Goal: Check status

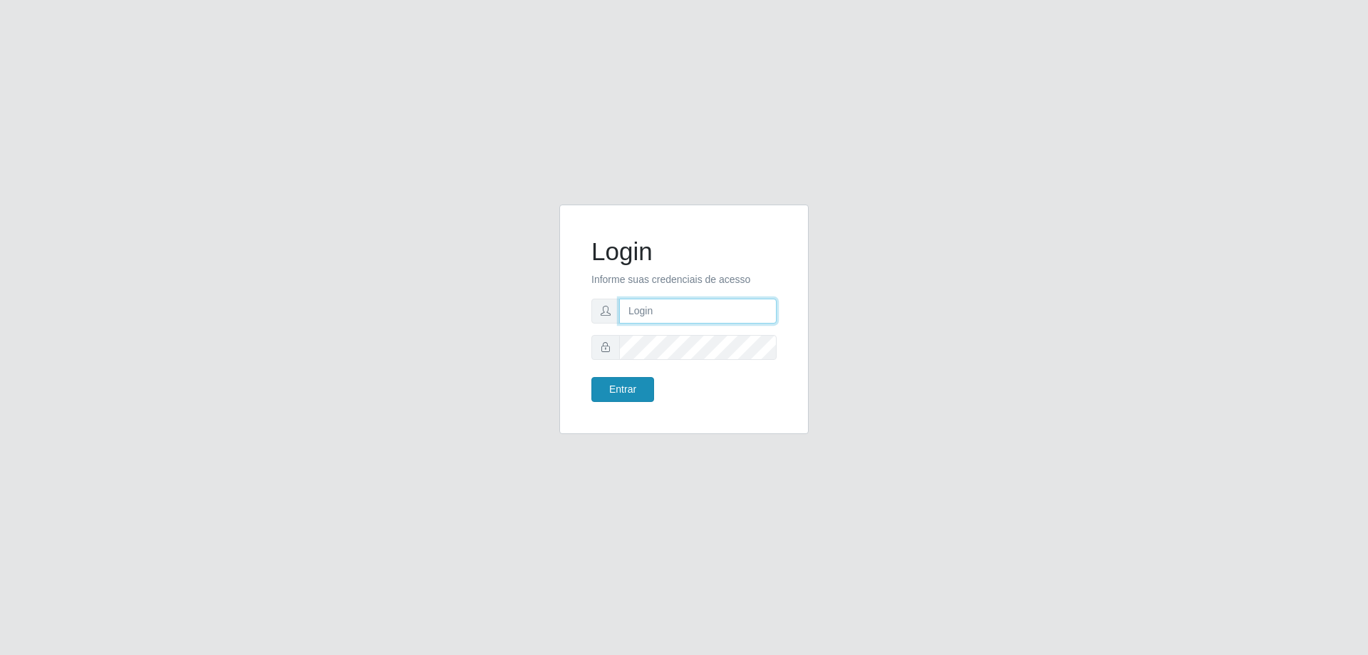
type input "[EMAIL_ADDRESS][DOMAIN_NAME]"
click at [643, 390] on button "Entrar" at bounding box center [622, 389] width 63 height 25
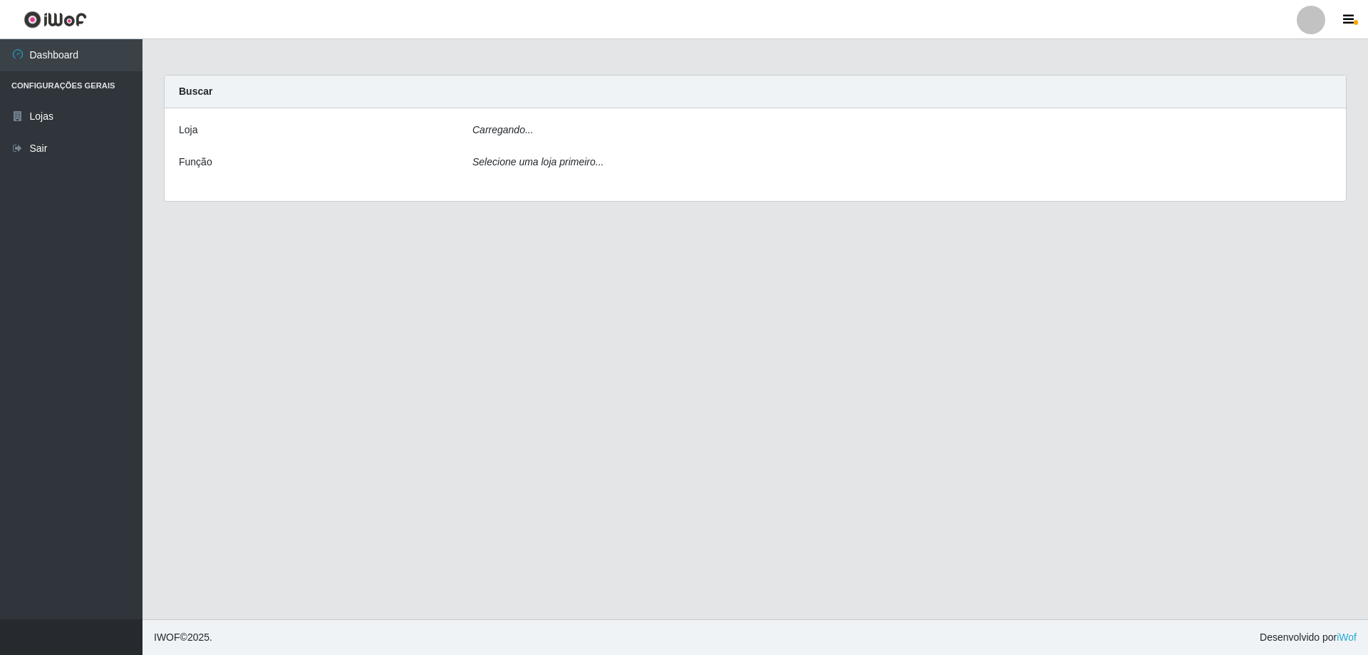
click at [539, 132] on div "Carregando..." at bounding box center [902, 133] width 881 height 21
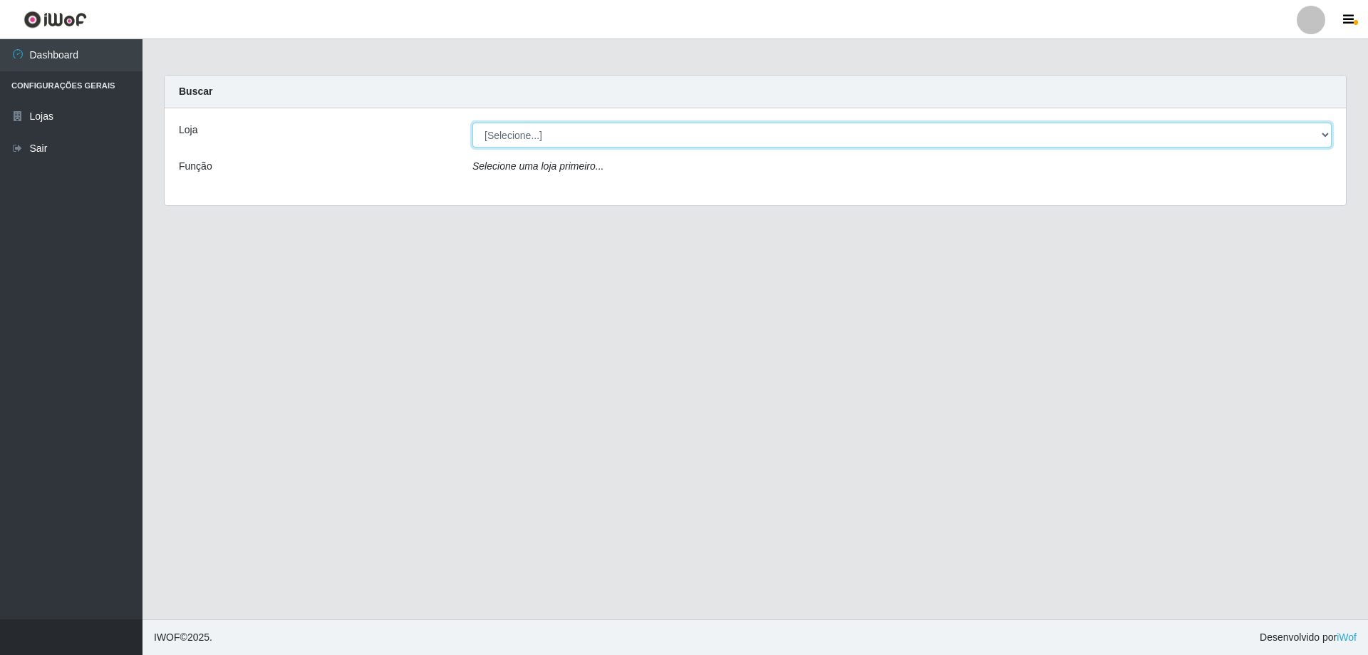
click at [575, 130] on select "[Selecione...] SuperShow Bis - [GEOGRAPHIC_DATA]" at bounding box center [901, 135] width 859 height 25
select select "59"
click at [472, 123] on select "[Selecione...] SuperShow Bis - [GEOGRAPHIC_DATA]" at bounding box center [901, 135] width 859 height 25
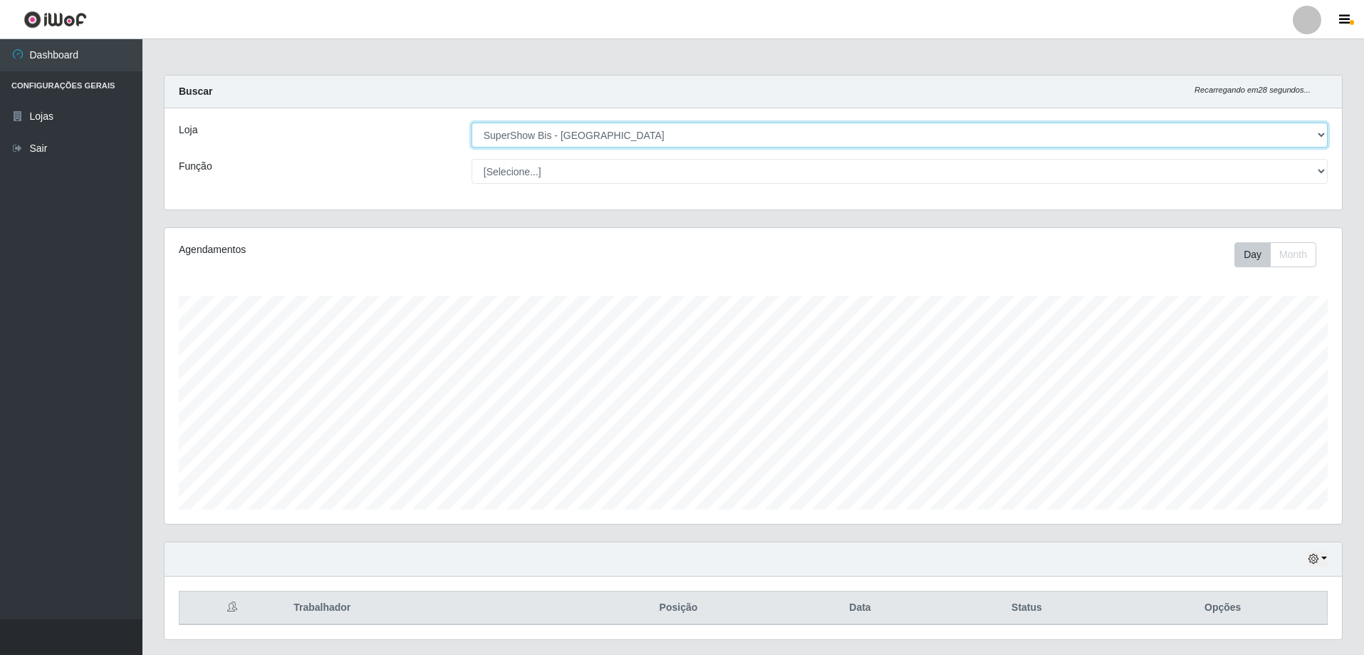
scroll to position [38, 0]
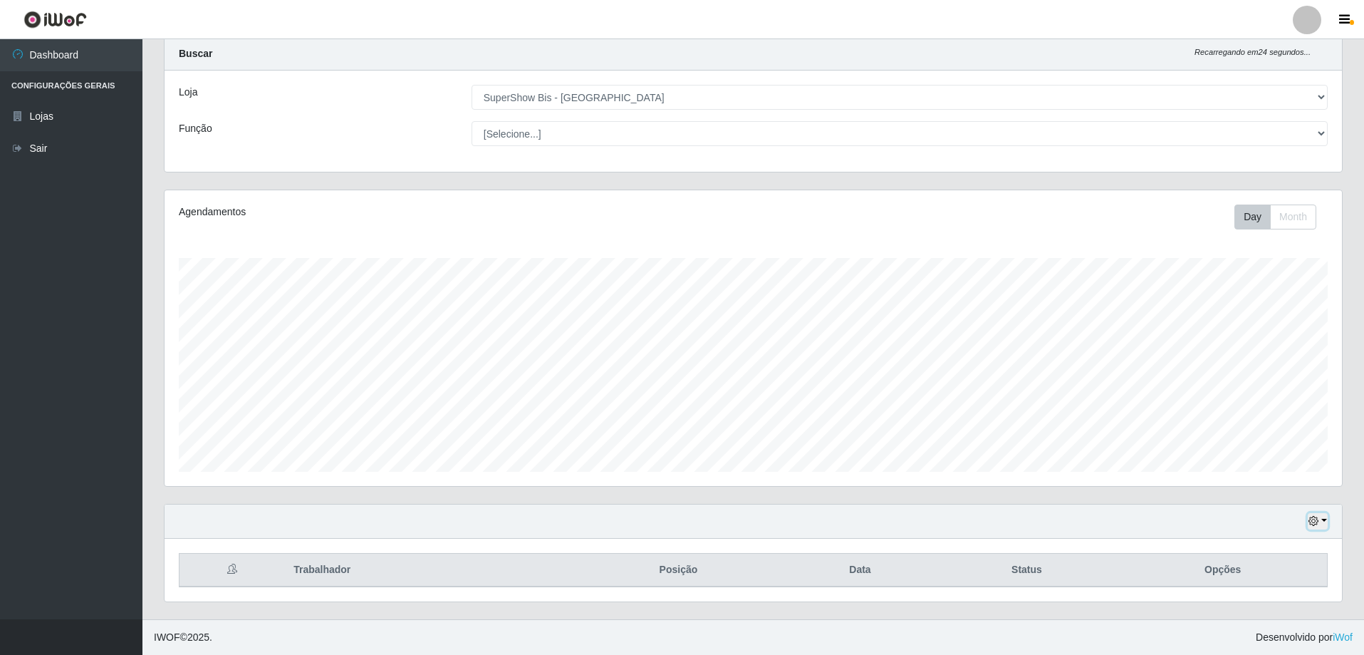
click at [1317, 519] on icon "button" at bounding box center [1314, 521] width 10 height 10
click at [1253, 408] on button "1 dia" at bounding box center [1271, 408] width 113 height 30
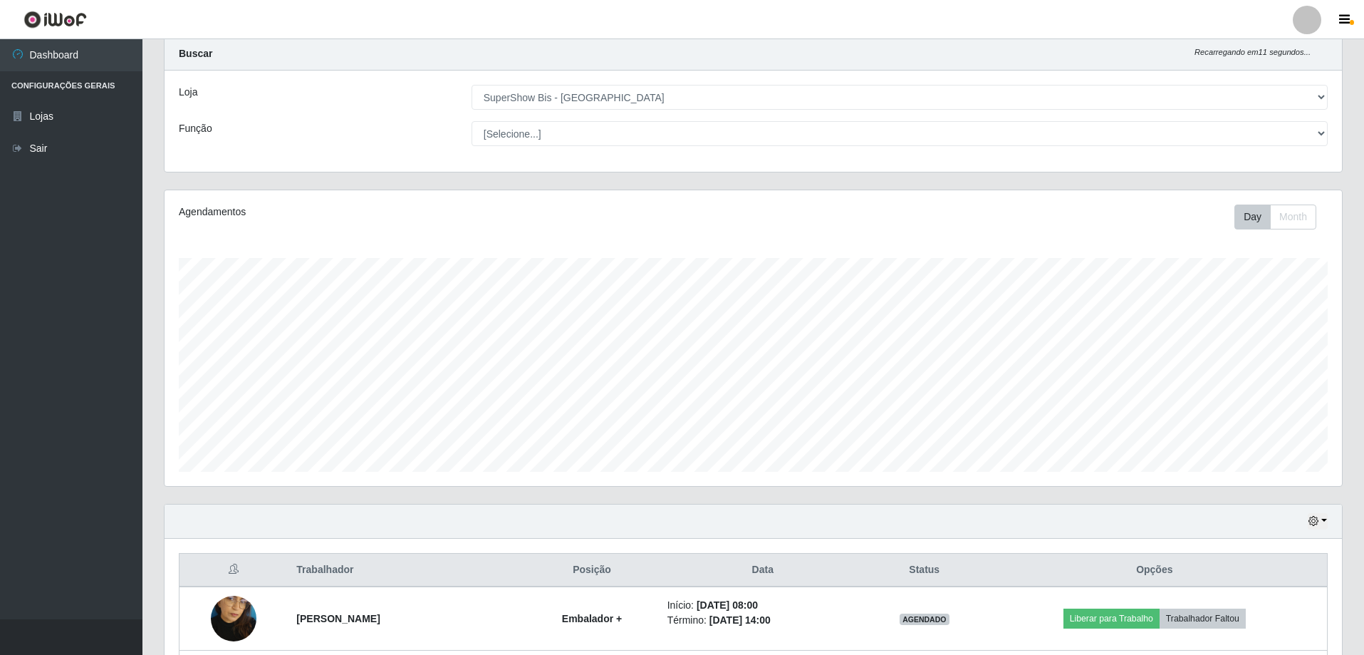
scroll to position [165, 0]
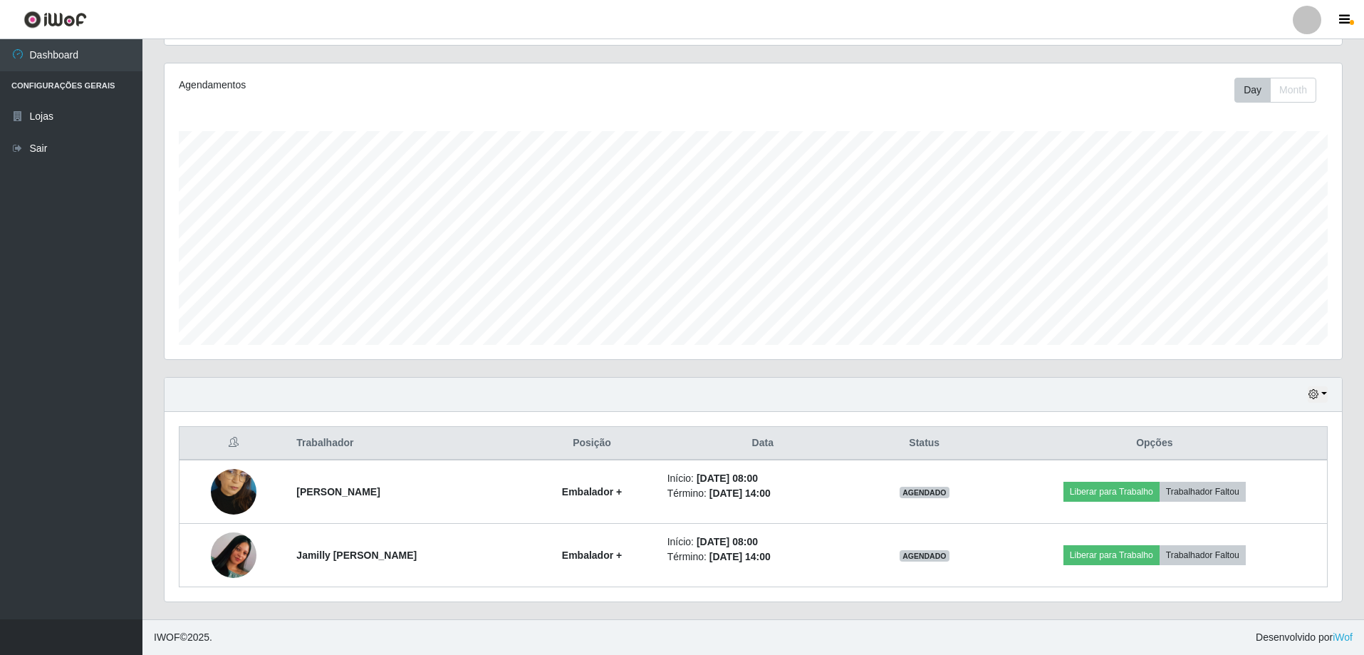
click at [1329, 395] on div "Hoje 1 dia 3 dias 1 Semana Não encerrados" at bounding box center [754, 395] width 1178 height 34
click at [1324, 395] on button "button" at bounding box center [1318, 394] width 20 height 16
click at [1244, 482] on button "3 dias" at bounding box center [1271, 480] width 113 height 30
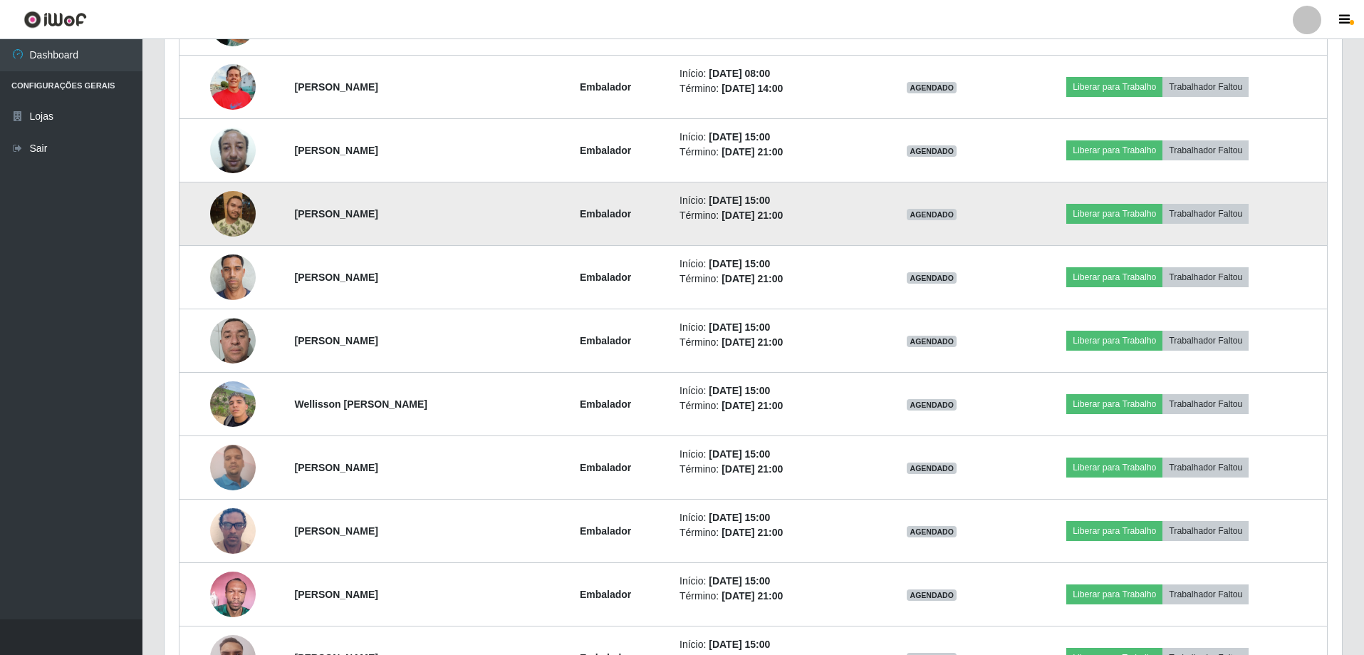
scroll to position [340, 0]
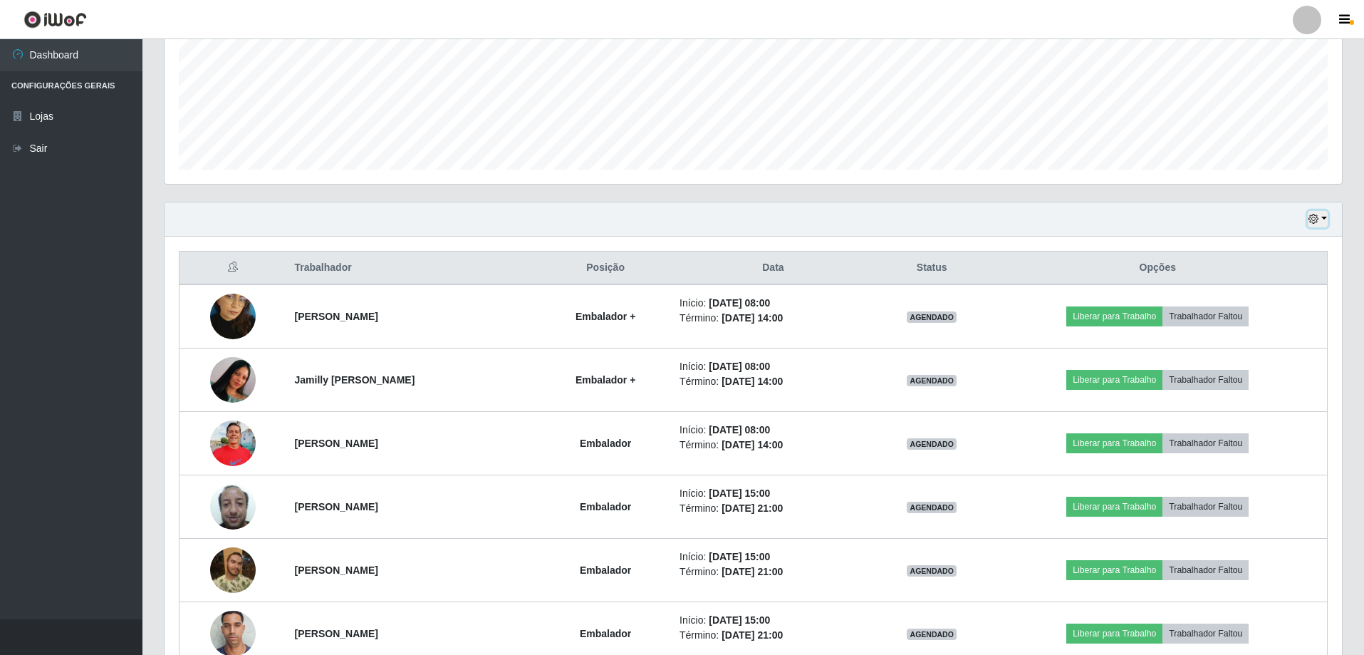
click at [1318, 218] on icon "button" at bounding box center [1314, 219] width 10 height 10
click at [1254, 246] on button "Hoje" at bounding box center [1271, 244] width 113 height 30
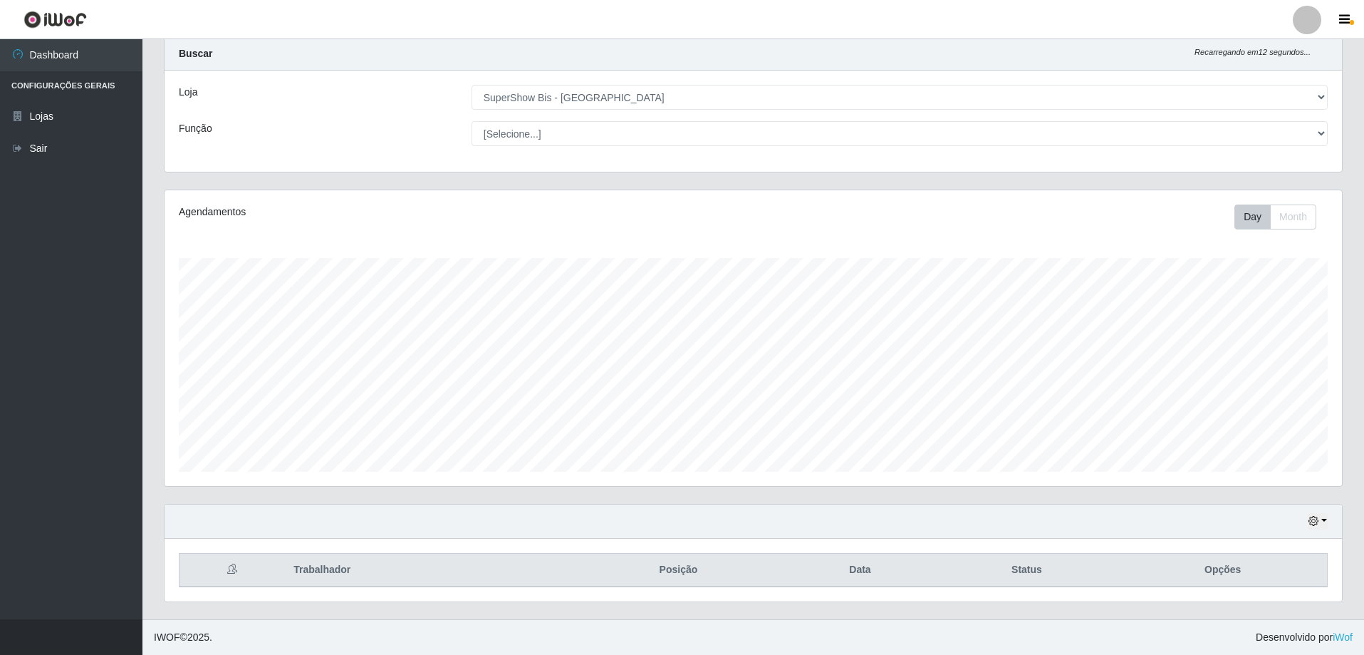
scroll to position [38, 0]
